Goal: Navigation & Orientation: Find specific page/section

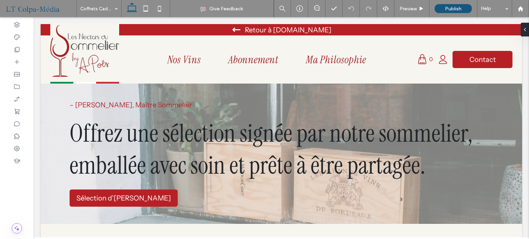
drag, startPoint x: 526, startPoint y: 84, endPoint x: 557, endPoint y: 49, distance: 46.6
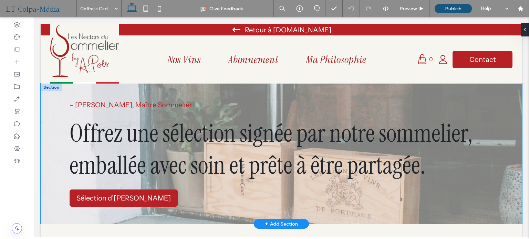
click at [232, 216] on div "– André Poës, Maître Sommelier Offrez une sélection signée par notre sommelier,…" at bounding box center [281, 154] width 481 height 140
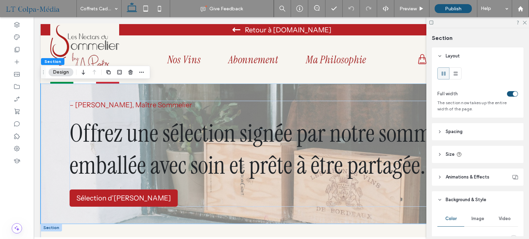
scroll to position [103, 0]
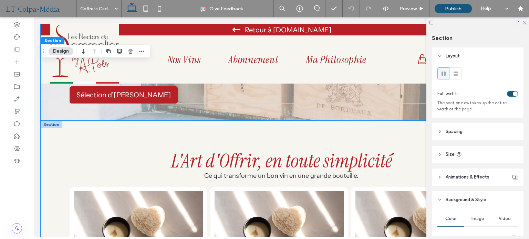
click at [57, 192] on div "L'Art d'Offrir, en toute simplicité Ce qui transforme un bon vin en une grande …" at bounding box center [281, 225] width 481 height 209
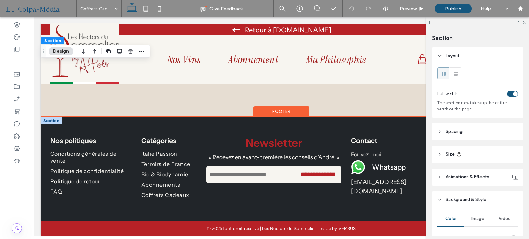
scroll to position [667, 0]
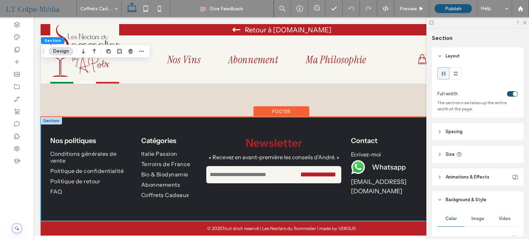
click at [374, 206] on div "**********" at bounding box center [281, 169] width 481 height 104
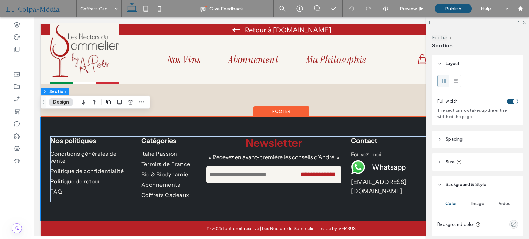
click at [46, 222] on div at bounding box center [14, 222] width 88 height 21
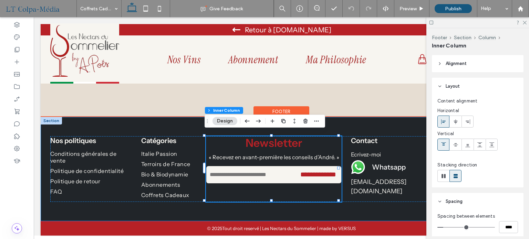
click at [66, 209] on div "**********" at bounding box center [281, 169] width 481 height 104
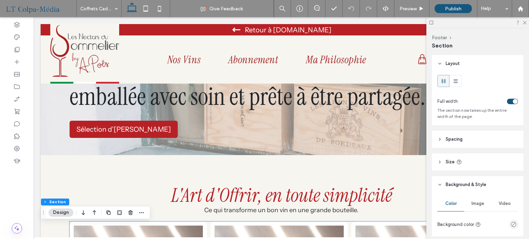
scroll to position [47, 0]
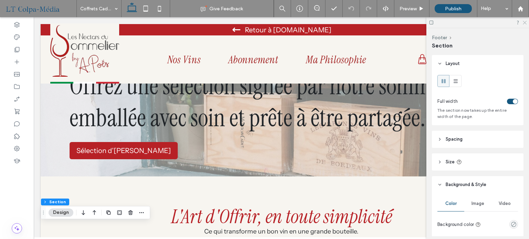
click at [525, 23] on icon at bounding box center [524, 22] width 4 height 4
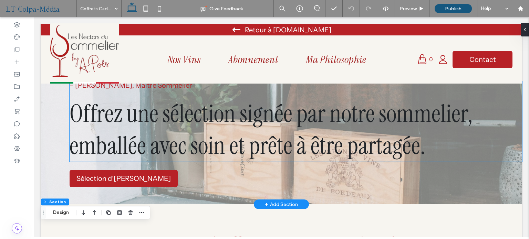
scroll to position [0, 0]
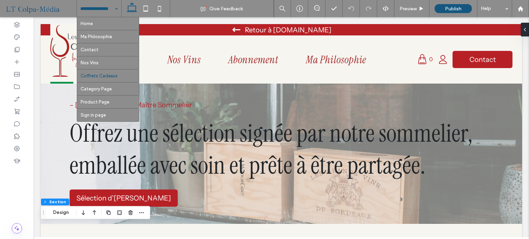
click at [117, 5] on div "Home Ma Philosophie Contact Nos Vins Coffrets Cadeaux Category Page Product Pag…" at bounding box center [99, 8] width 44 height 17
